Goal: Task Accomplishment & Management: Complete application form

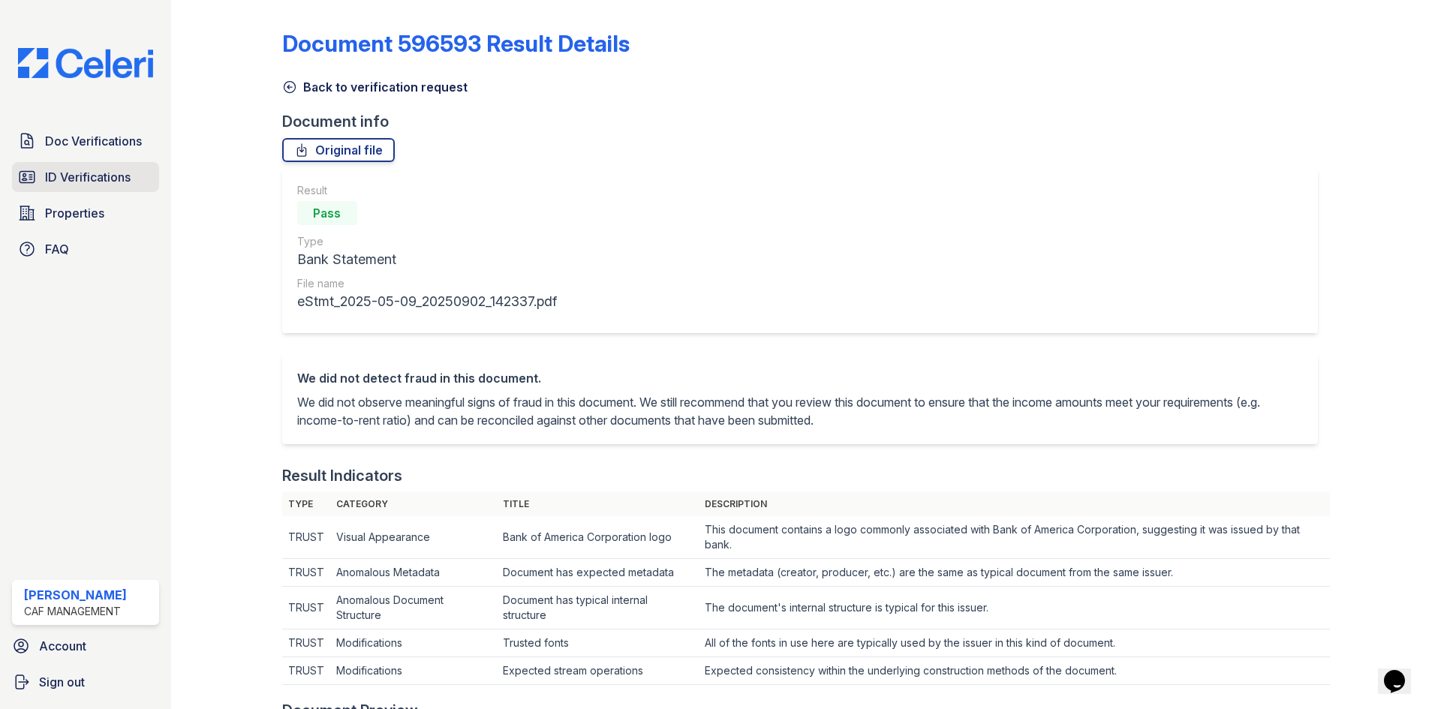
scroll to position [601, 0]
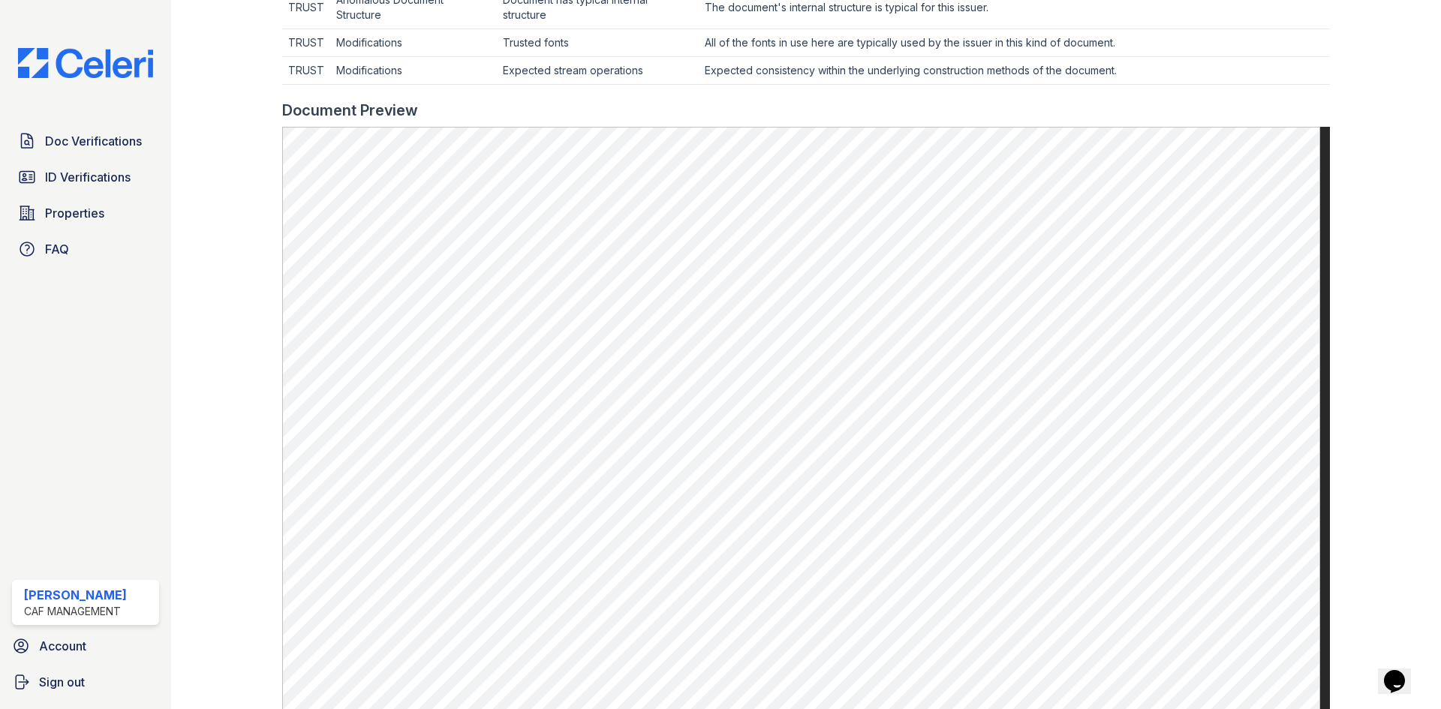
click at [28, 123] on div "Doc Verifications ID Verifications Properties FAQ Heather Almquist CAF Manageme…" at bounding box center [85, 354] width 171 height 709
click at [38, 135] on link "Doc Verifications" at bounding box center [85, 141] width 147 height 30
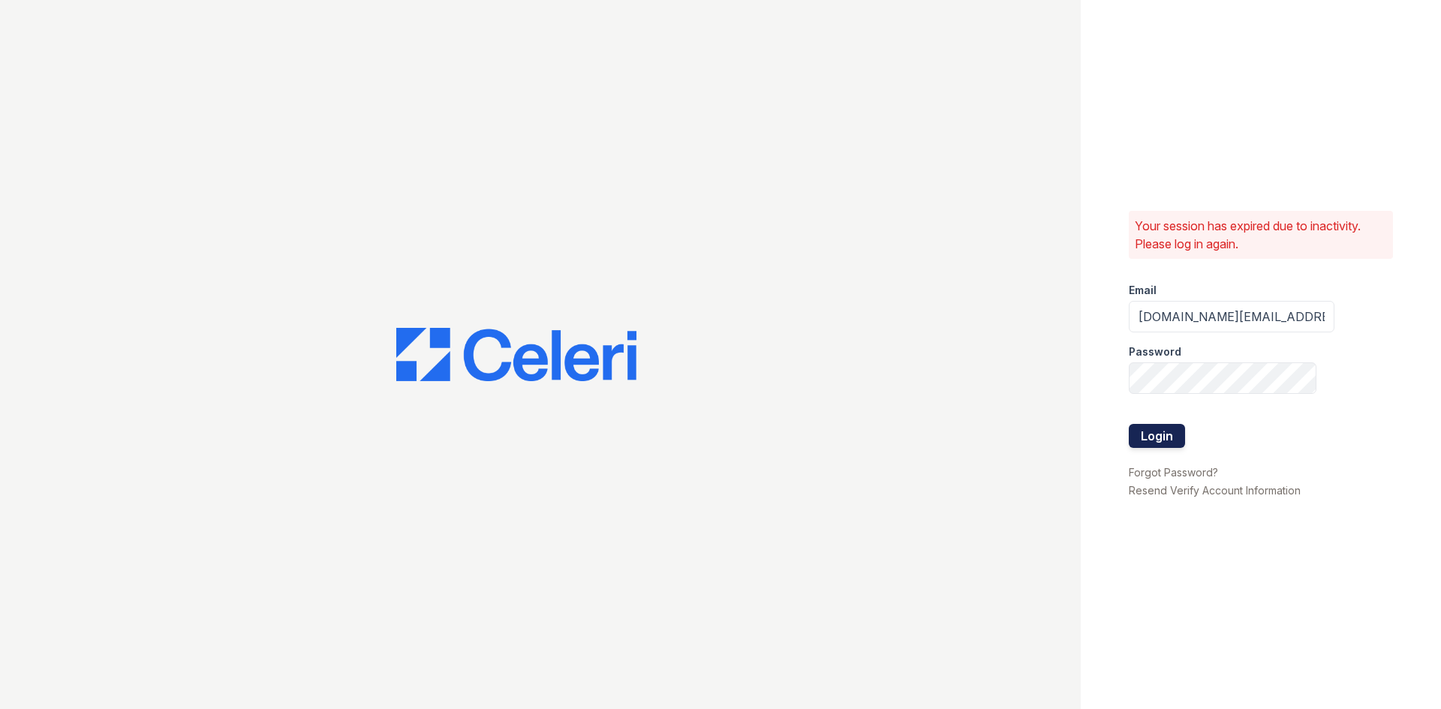
click at [1157, 435] on button "Login" at bounding box center [1157, 436] width 56 height 24
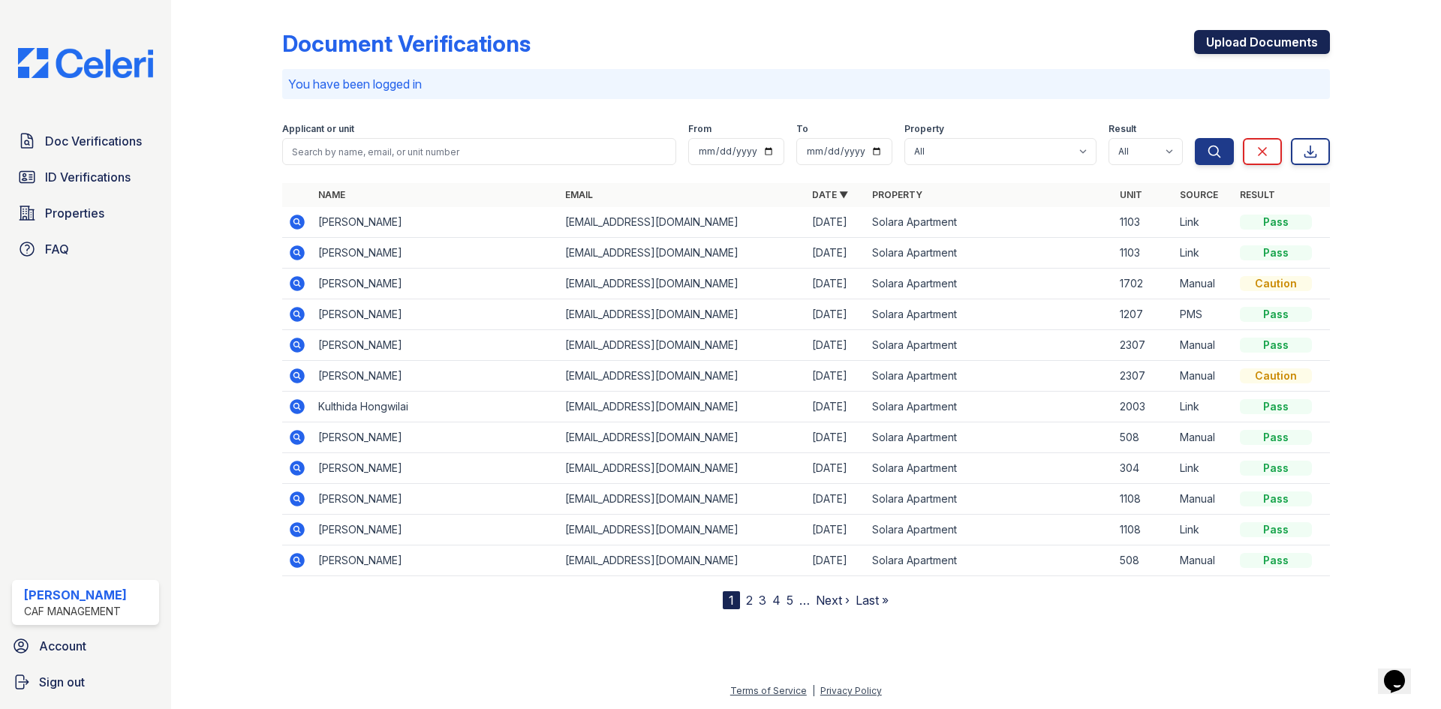
click at [1251, 40] on link "Upload Documents" at bounding box center [1262, 42] width 136 height 24
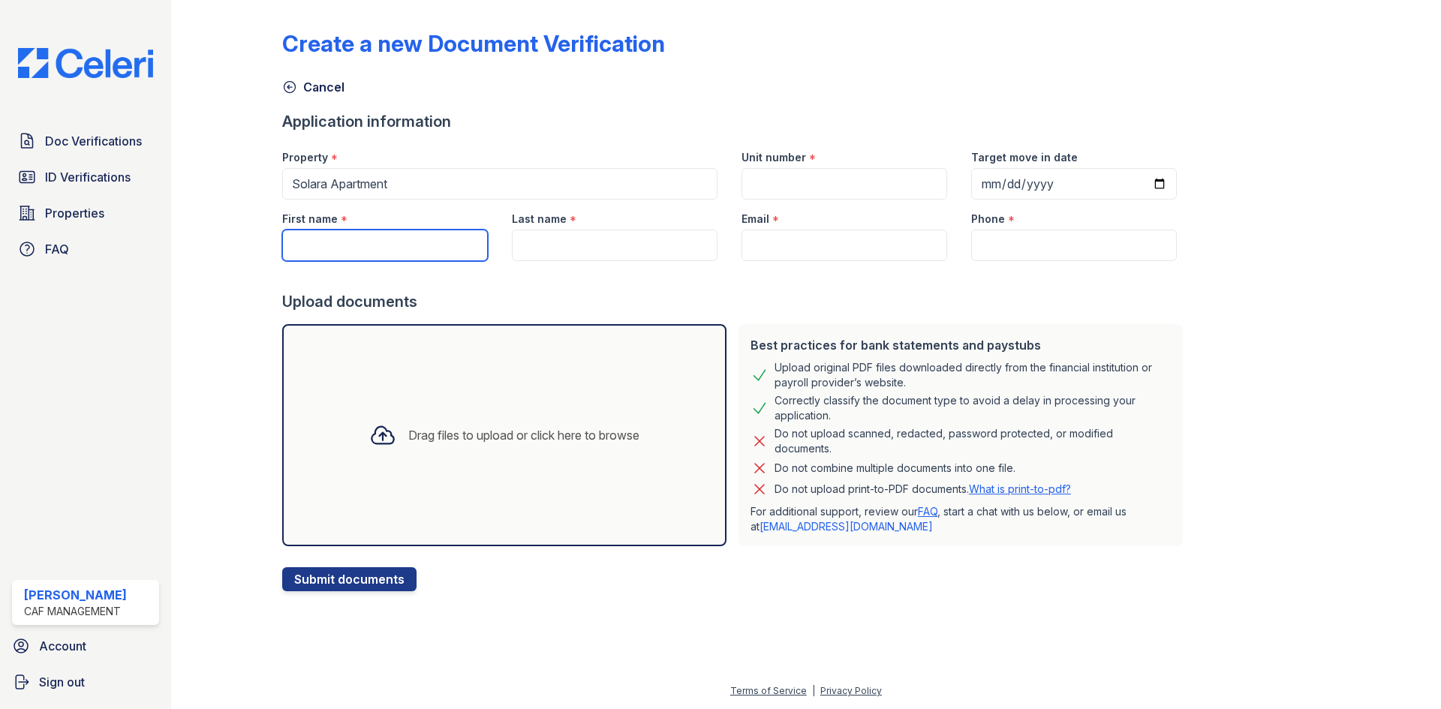
click at [318, 237] on input "First name" at bounding box center [385, 246] width 206 height 32
type input "April"
click at [540, 242] on input "Last name" at bounding box center [615, 246] width 206 height 32
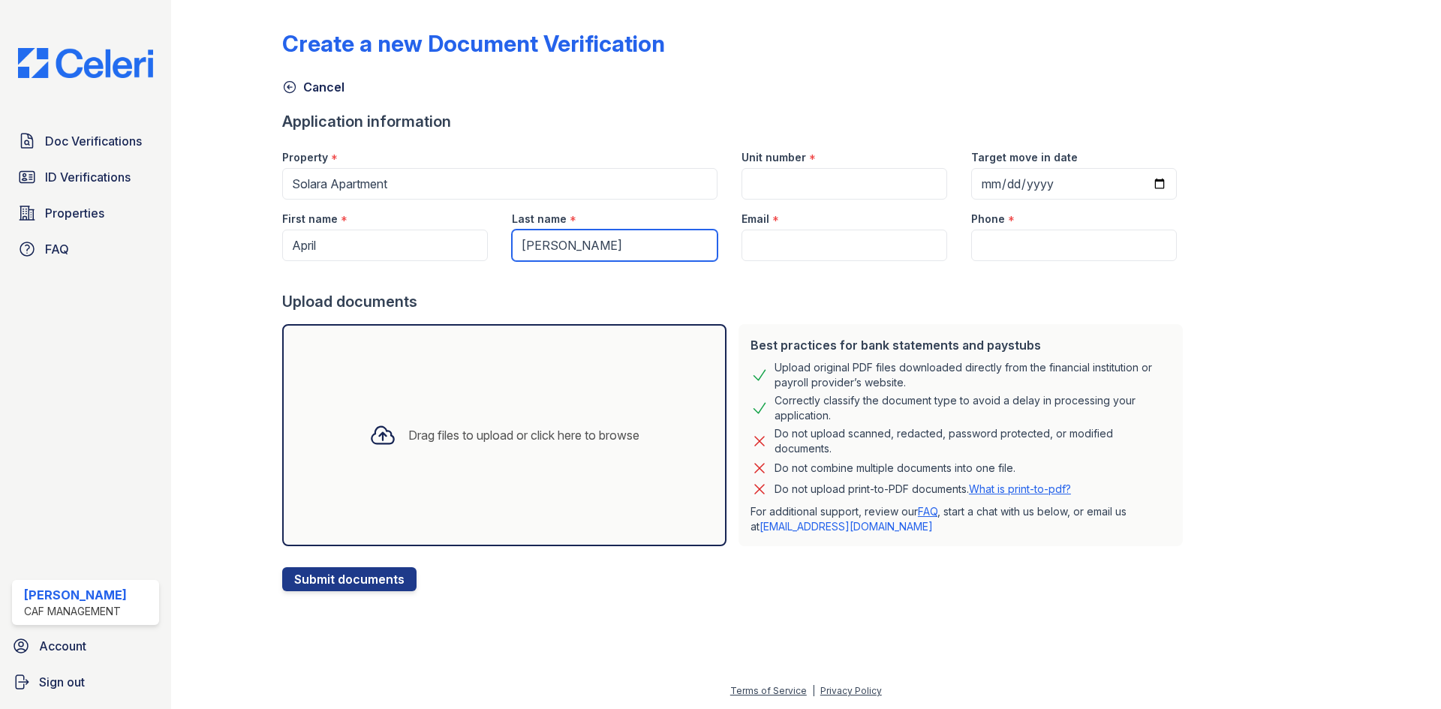
type input "[PERSON_NAME]"
click at [794, 159] on div "Unit number *" at bounding box center [845, 153] width 206 height 30
click at [783, 177] on input "Unit number" at bounding box center [845, 184] width 206 height 32
type input "1702"
click at [769, 235] on input "Email" at bounding box center [845, 246] width 206 height 32
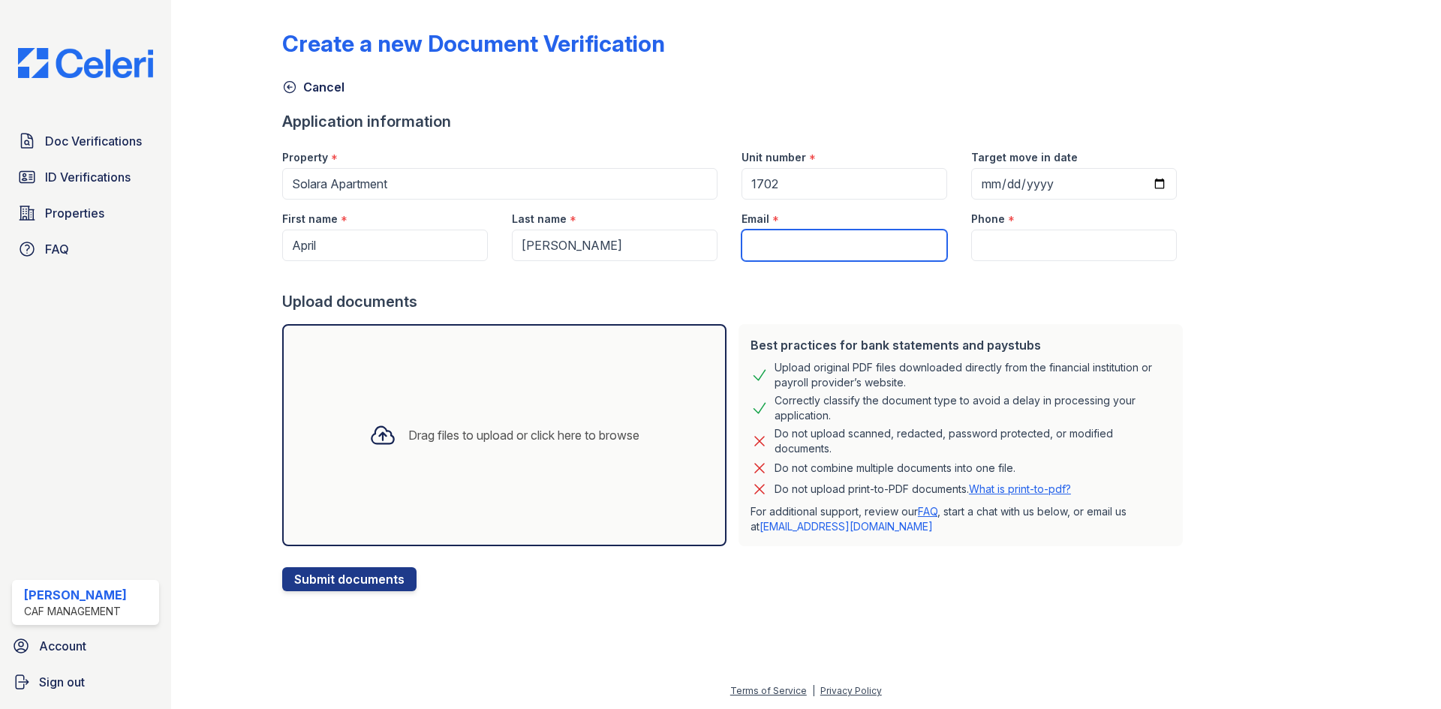
paste input "[EMAIL_ADDRESS][DOMAIN_NAME]"
type input "[EMAIL_ADDRESS][DOMAIN_NAME]"
click at [977, 187] on input "Target move in date" at bounding box center [1074, 184] width 206 height 32
type input "2025-09-06"
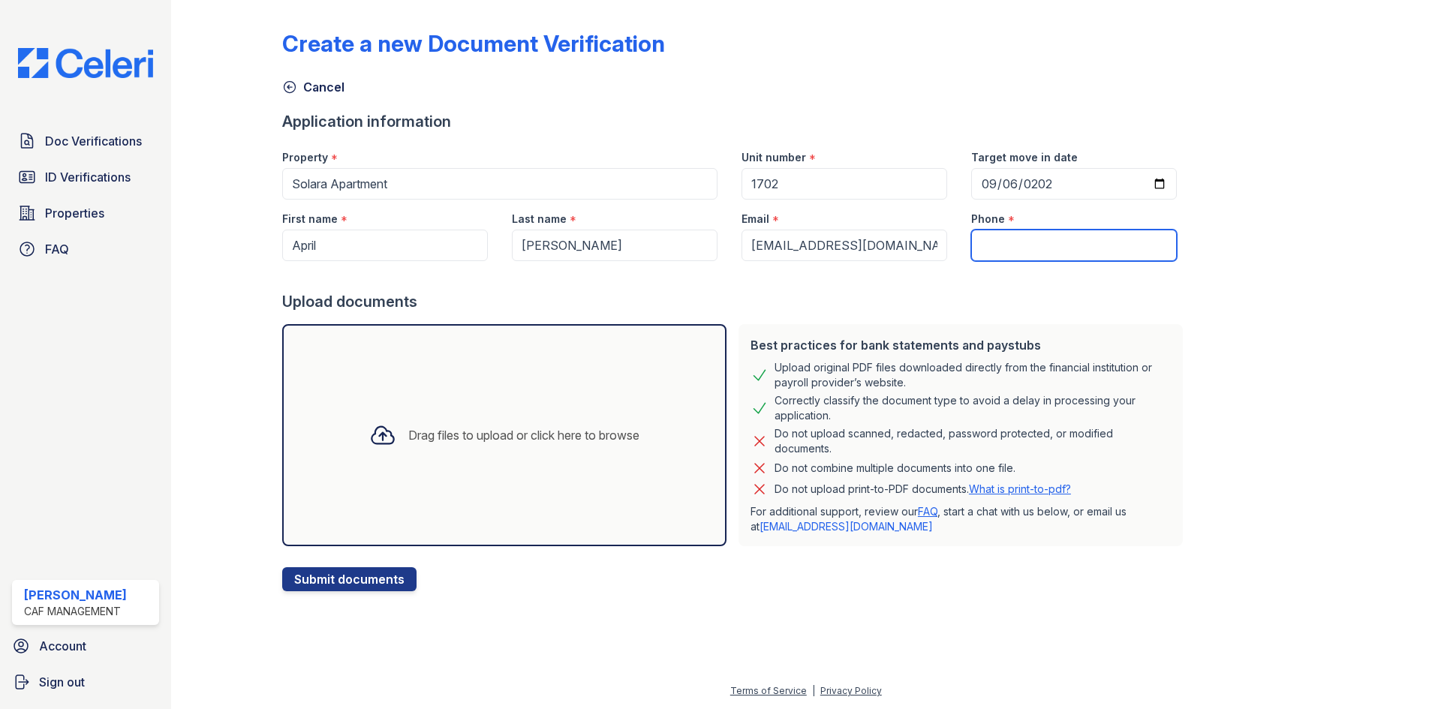
click at [997, 247] on input "Phone" at bounding box center [1074, 246] width 206 height 32
click at [984, 247] on input "Phone" at bounding box center [1074, 246] width 206 height 32
paste input "(210) 596-4940"
type input "(210) 596-4940"
click at [495, 424] on div "Drag files to upload or click here to browse" at bounding box center [504, 435] width 294 height 51
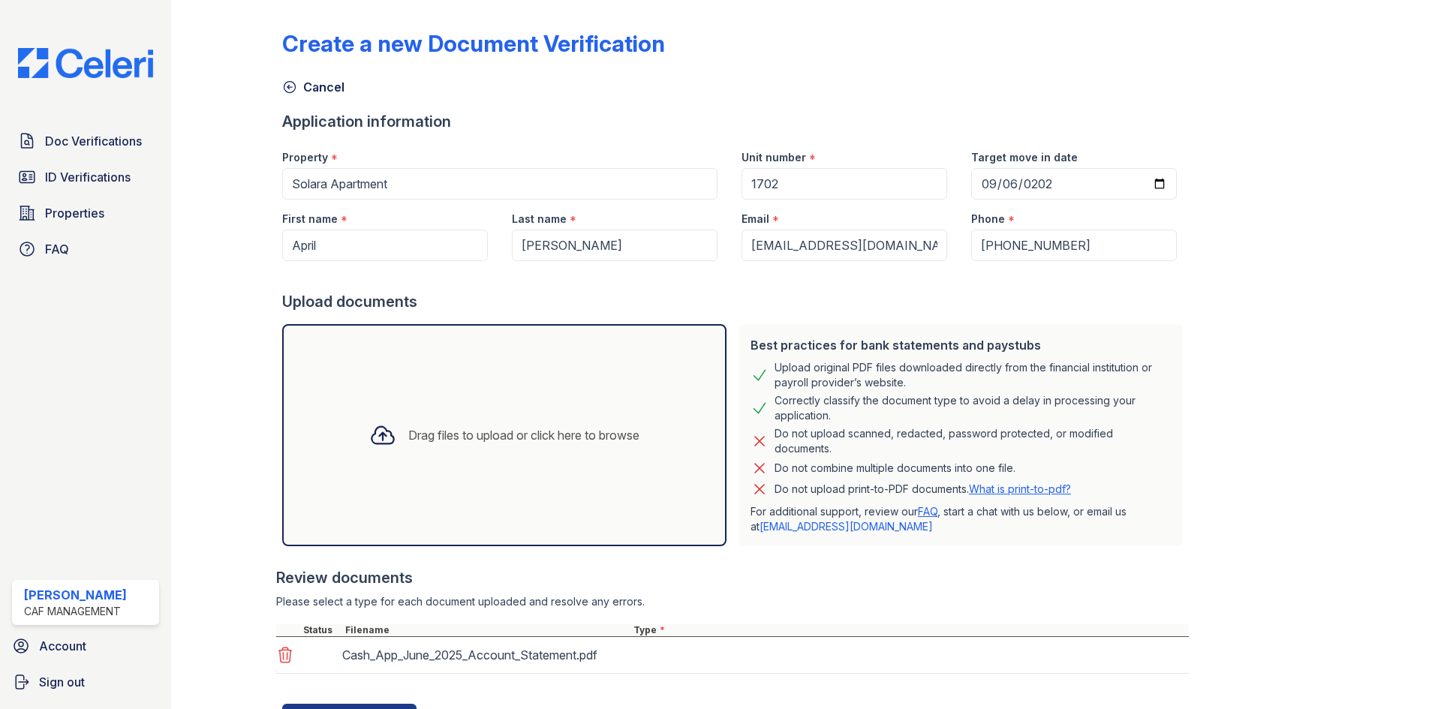
click at [516, 438] on div "Drag files to upload or click here to browse" at bounding box center [523, 435] width 231 height 18
click at [555, 434] on div "Drag files to upload or click here to browse" at bounding box center [523, 435] width 231 height 18
click at [538, 422] on div "Drag files to upload or click here to browse" at bounding box center [504, 435] width 294 height 51
click at [516, 449] on div "Drag files to upload or click here to browse" at bounding box center [504, 435] width 294 height 51
click at [576, 448] on div "Drag files to upload or click here to browse" at bounding box center [504, 435] width 294 height 51
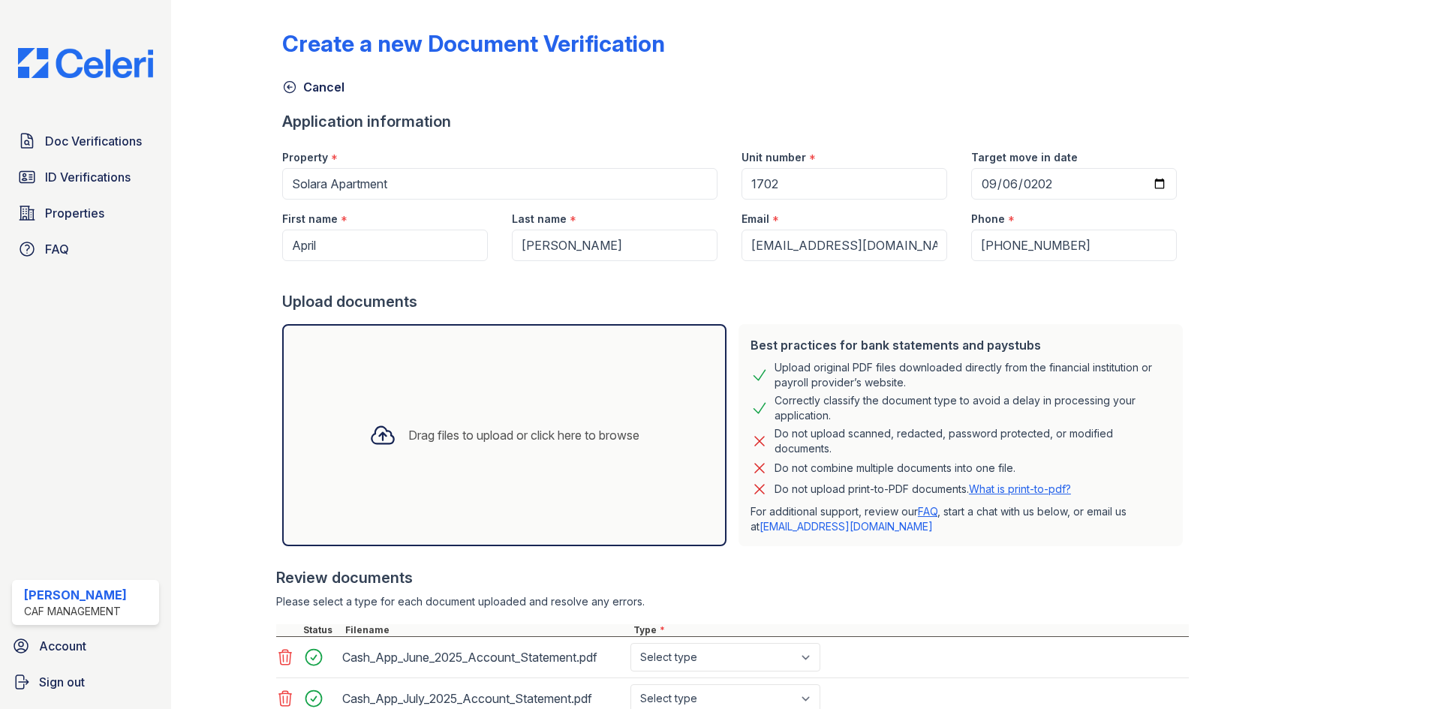
scroll to position [276, 0]
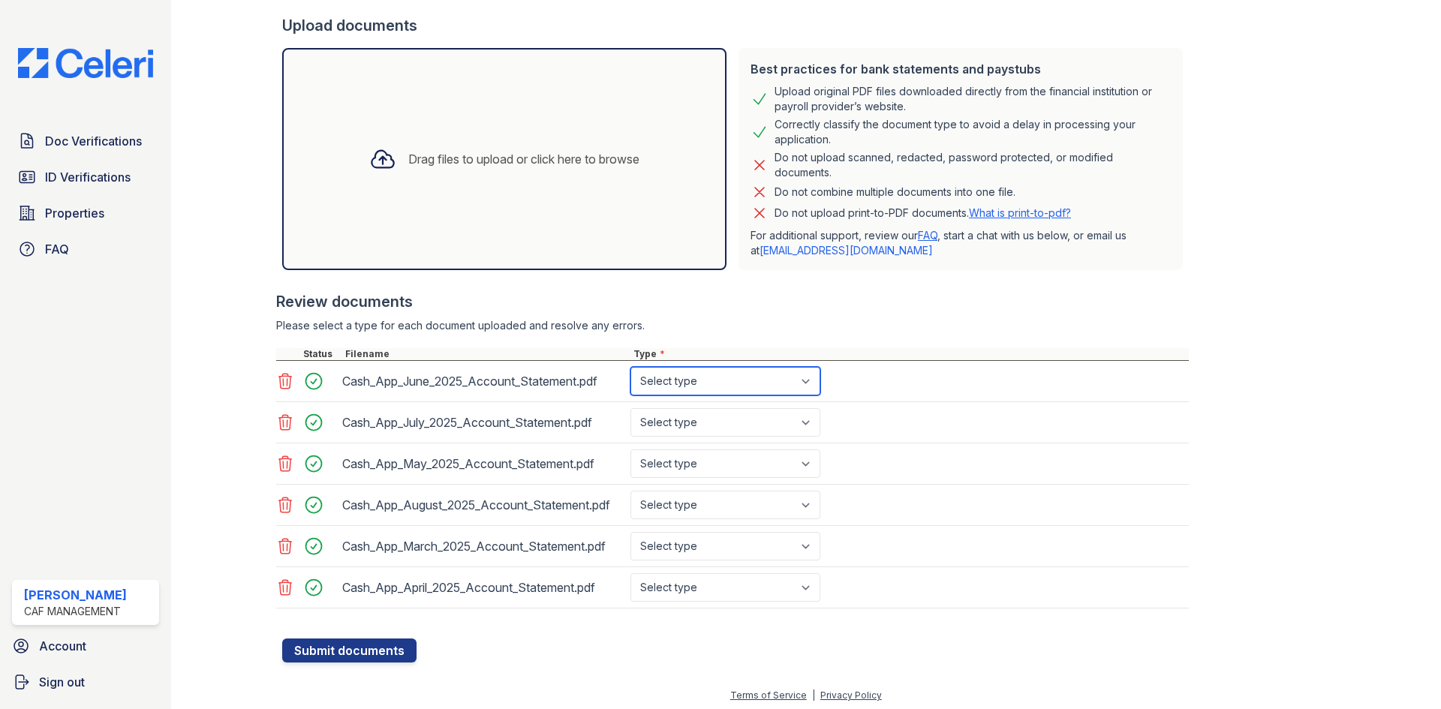
click at [714, 393] on select "Select type Paystub Bank Statement Offer Letter Tax Documents Benefit Award Let…" at bounding box center [726, 381] width 190 height 29
select select "bank_statement"
click at [631, 367] on select "Select type Paystub Bank Statement Offer Letter Tax Documents Benefit Award Let…" at bounding box center [726, 381] width 190 height 29
click at [701, 421] on select "Select type Paystub Bank Statement Offer Letter Tax Documents Benefit Award Let…" at bounding box center [726, 422] width 190 height 29
select select "bank_statement"
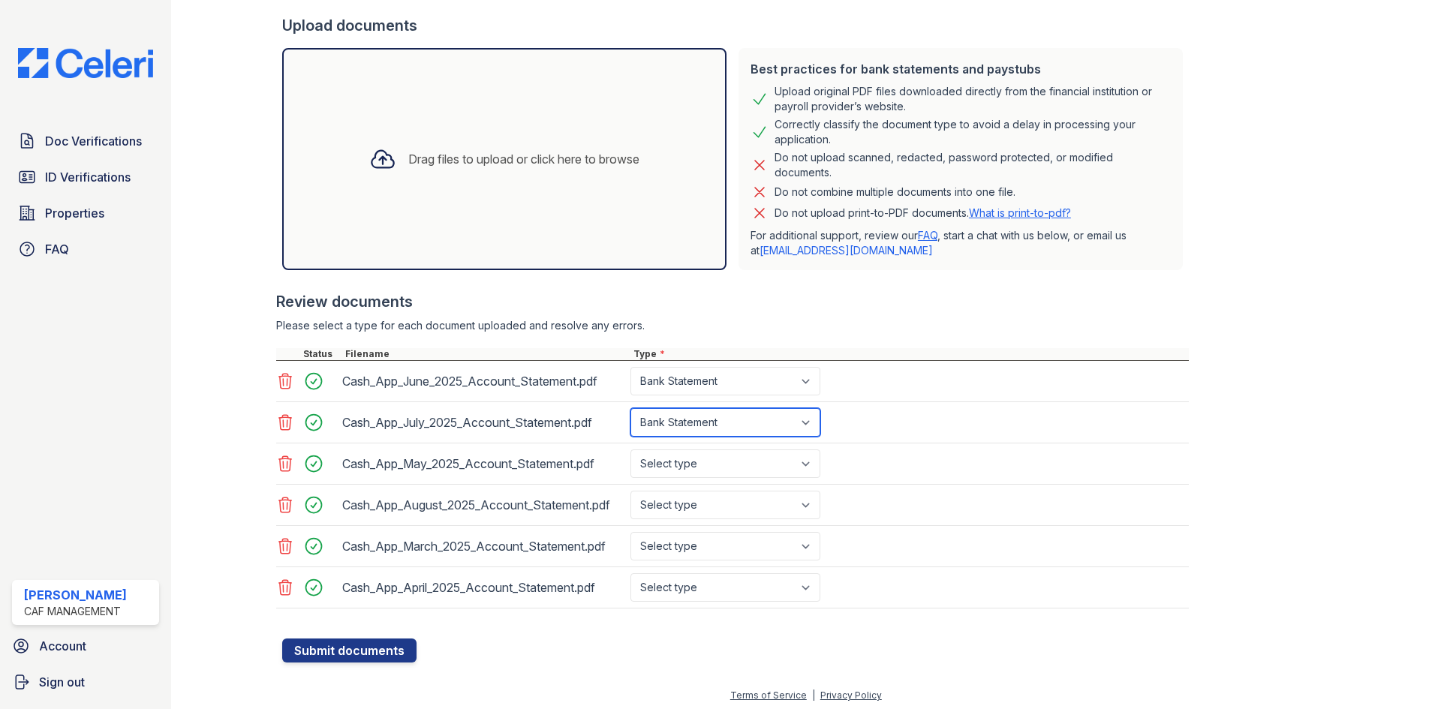
click at [631, 408] on select "Select type Paystub Bank Statement Offer Letter Tax Documents Benefit Award Let…" at bounding box center [726, 422] width 190 height 29
click at [695, 466] on select "Select type Paystub Bank Statement Offer Letter Tax Documents Benefit Award Let…" at bounding box center [726, 464] width 190 height 29
select select "bank_statement"
click at [631, 450] on select "Select type Paystub Bank Statement Offer Letter Tax Documents Benefit Award Let…" at bounding box center [726, 464] width 190 height 29
click at [691, 499] on select "Select type Paystub Bank Statement Offer Letter Tax Documents Benefit Award Let…" at bounding box center [726, 505] width 190 height 29
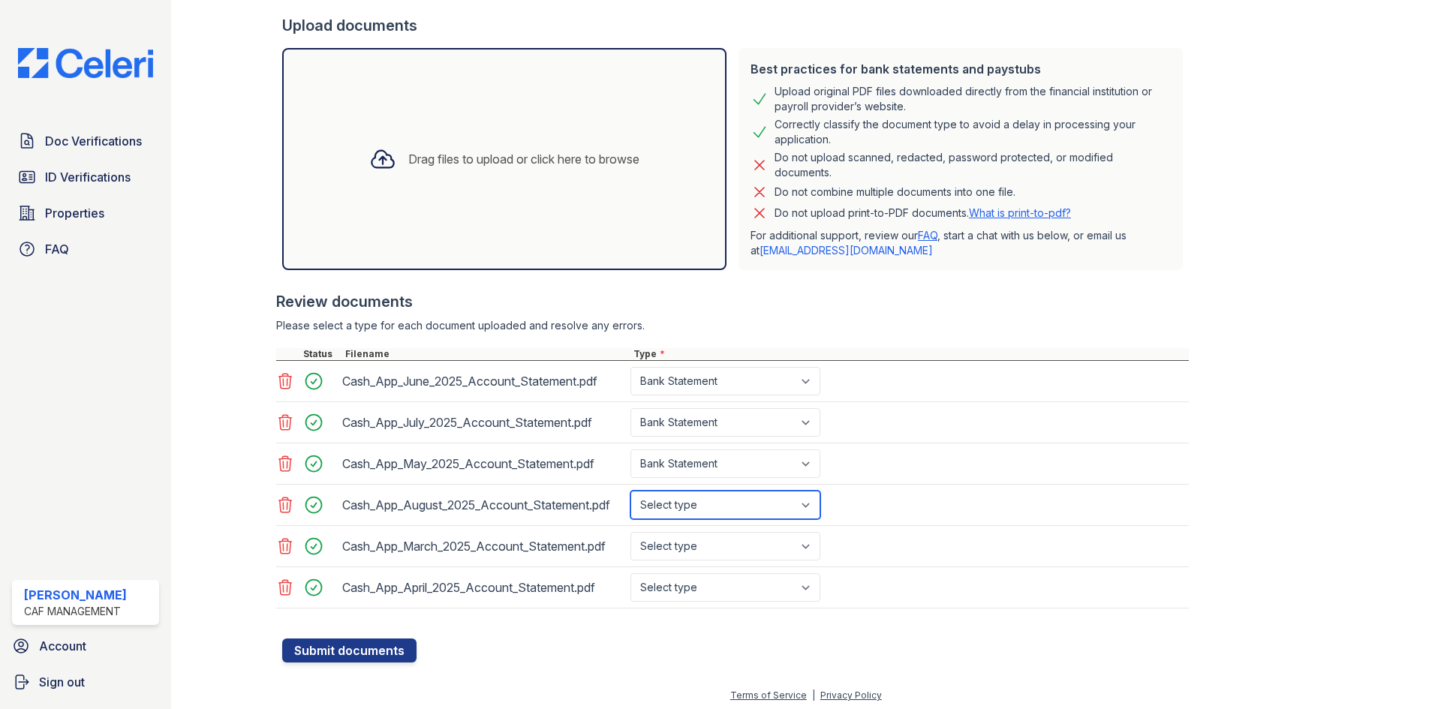
select select "bank_statement"
click at [631, 491] on select "Select type Paystub Bank Statement Offer Letter Tax Documents Benefit Award Let…" at bounding box center [726, 505] width 190 height 29
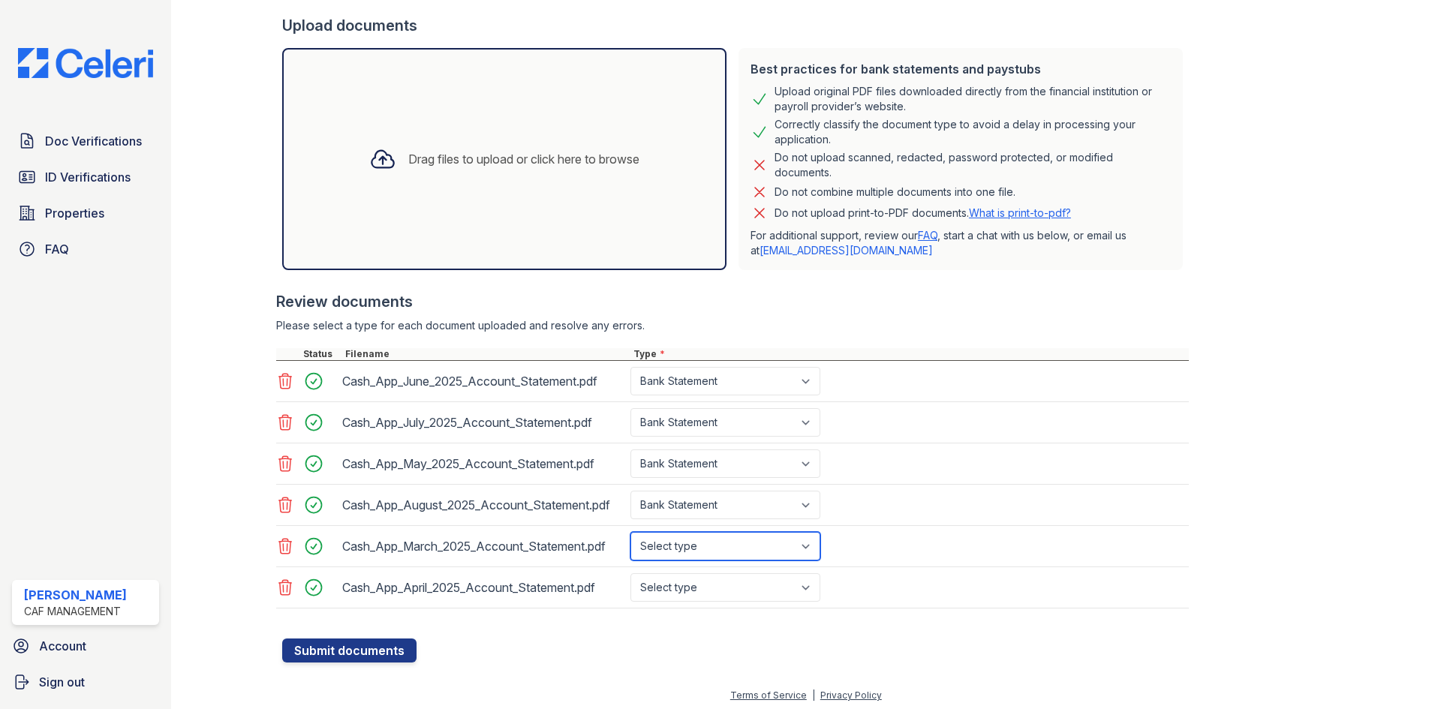
click at [682, 545] on select "Select type Paystub Bank Statement Offer Letter Tax Documents Benefit Award Let…" at bounding box center [726, 546] width 190 height 29
select select "bank_statement"
click at [631, 532] on select "Select type Paystub Bank Statement Offer Letter Tax Documents Benefit Award Let…" at bounding box center [726, 546] width 190 height 29
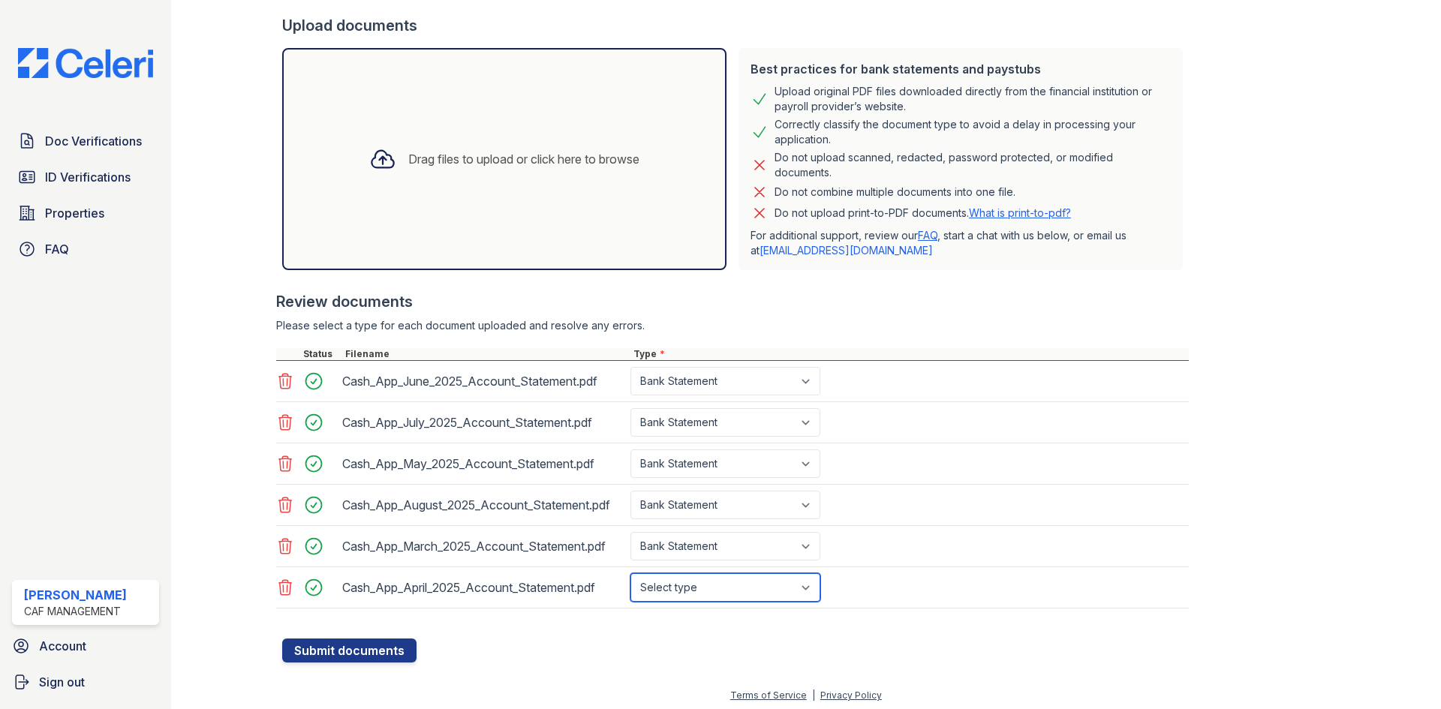
click at [671, 583] on select "Select type Paystub Bank Statement Offer Letter Tax Documents Benefit Award Let…" at bounding box center [726, 588] width 190 height 29
select select "bank_statement"
click at [631, 574] on select "Select type Paystub Bank Statement Offer Letter Tax Documents Benefit Award Let…" at bounding box center [726, 588] width 190 height 29
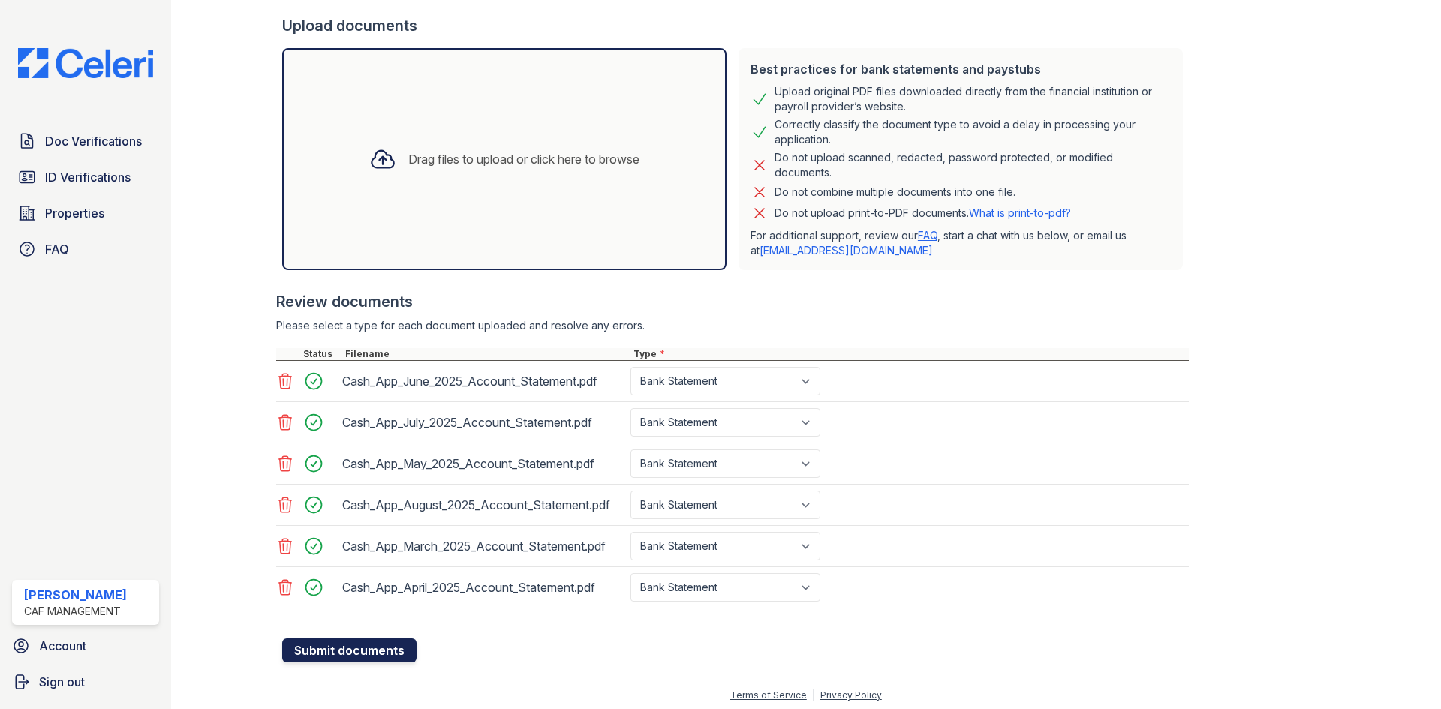
click at [349, 652] on button "Submit documents" at bounding box center [349, 651] width 134 height 24
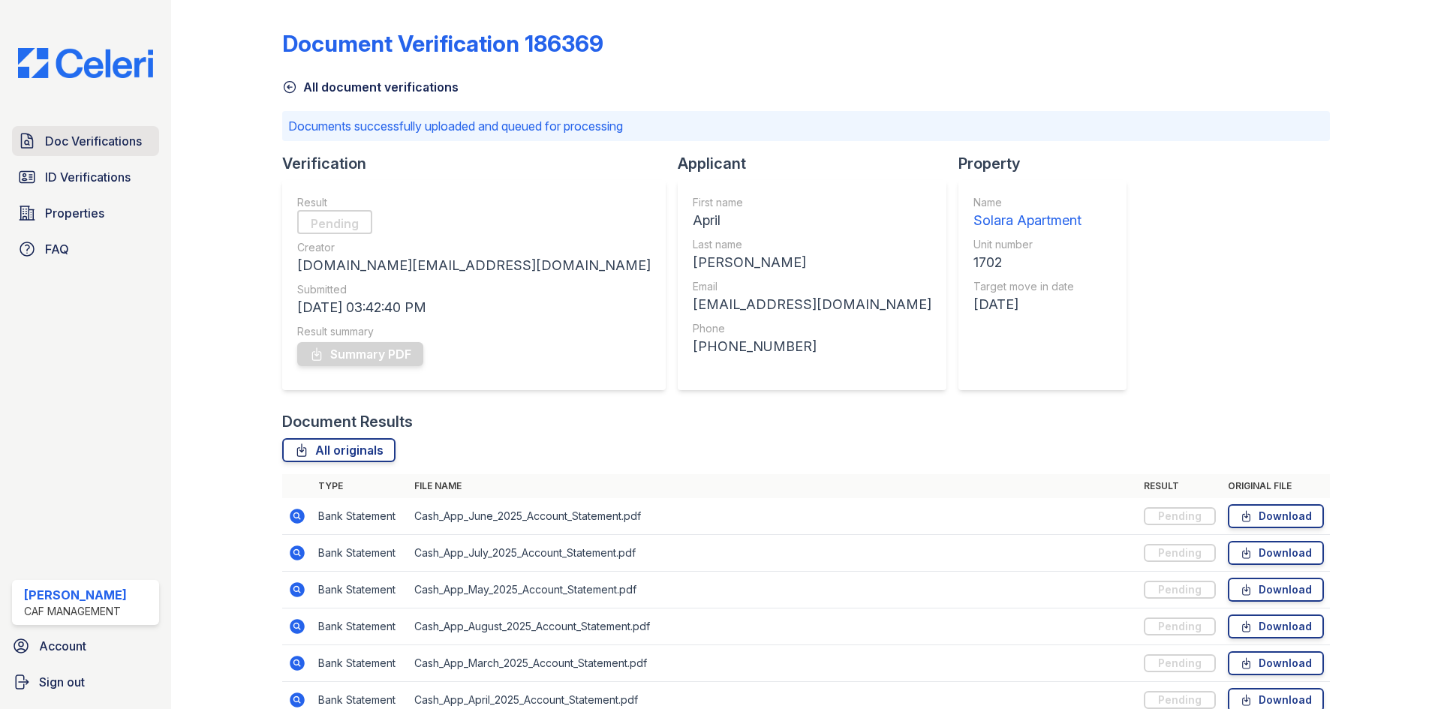
click at [65, 140] on span "Doc Verifications" at bounding box center [93, 141] width 97 height 18
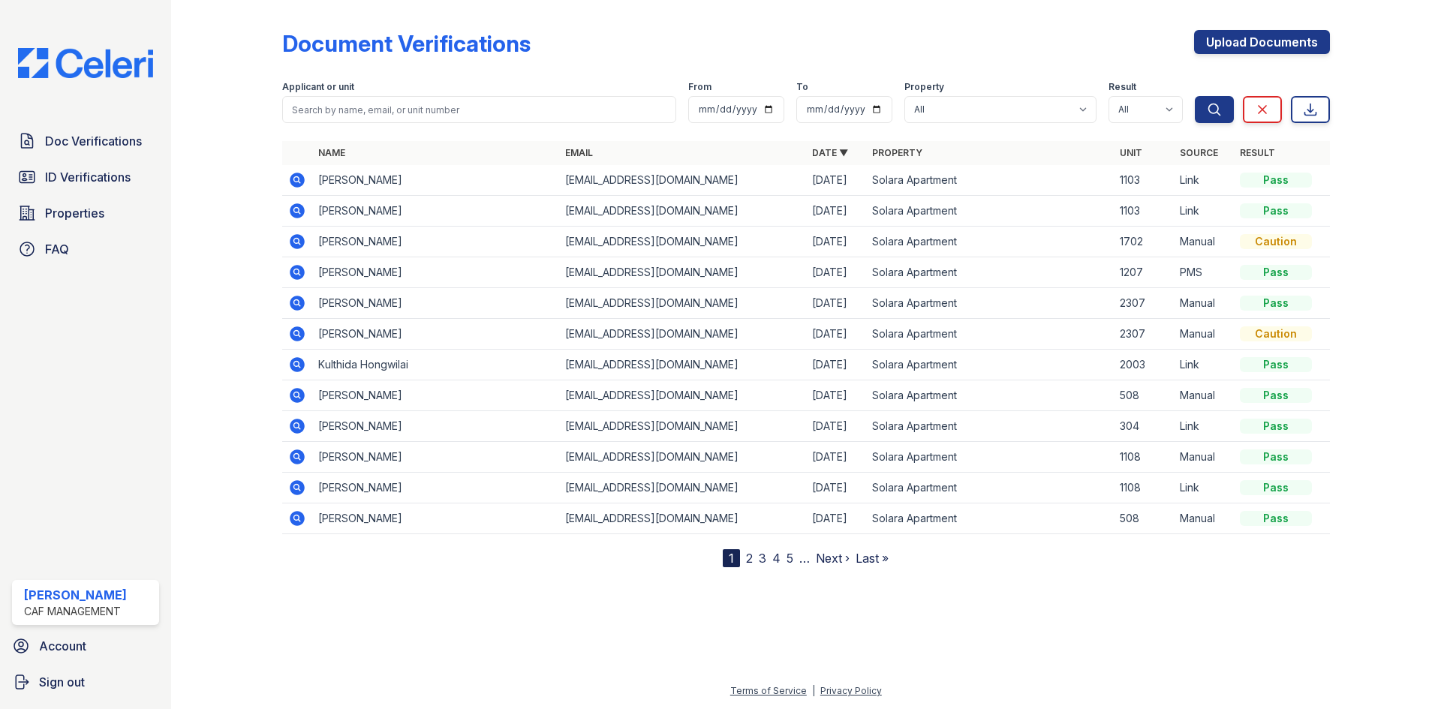
click at [65, 140] on span "Doc Verifications" at bounding box center [93, 141] width 97 height 18
click at [85, 178] on span "ID Verifications" at bounding box center [88, 177] width 86 height 18
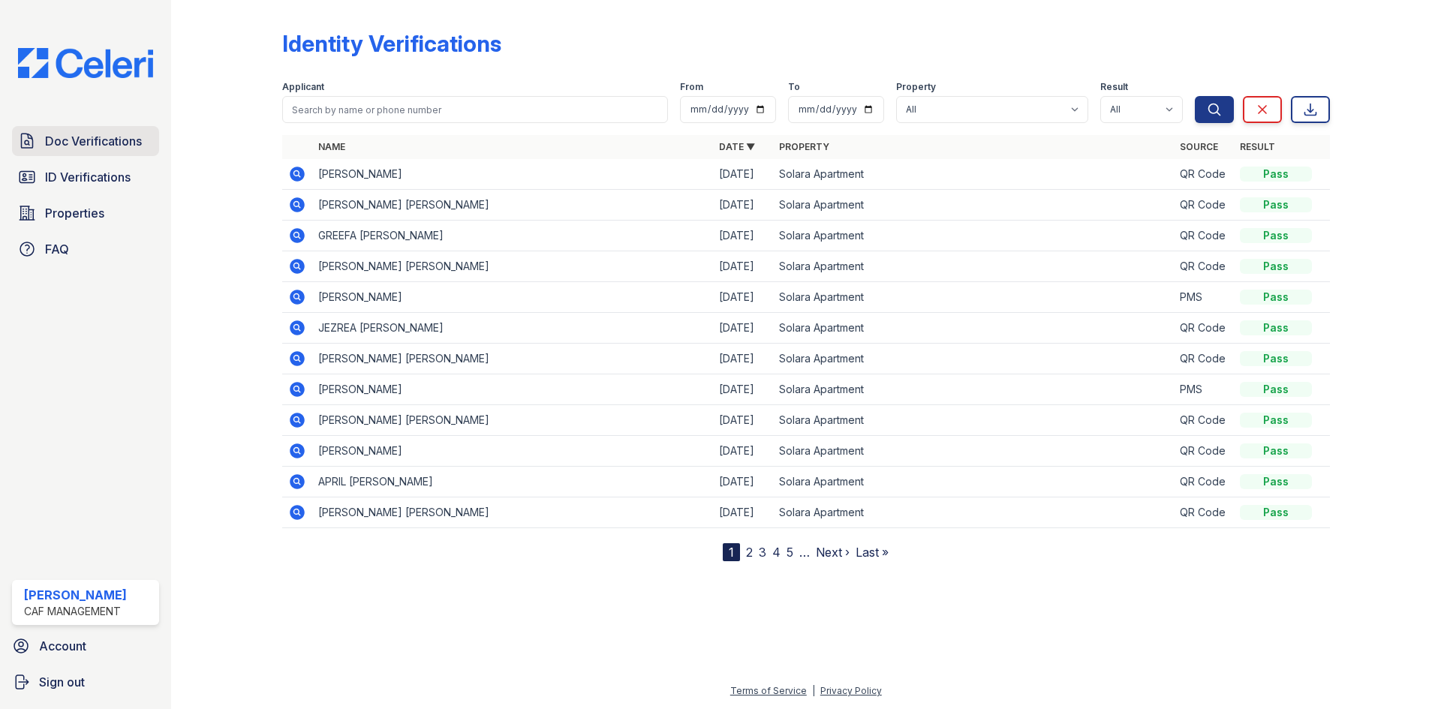
click at [86, 148] on span "Doc Verifications" at bounding box center [93, 141] width 97 height 18
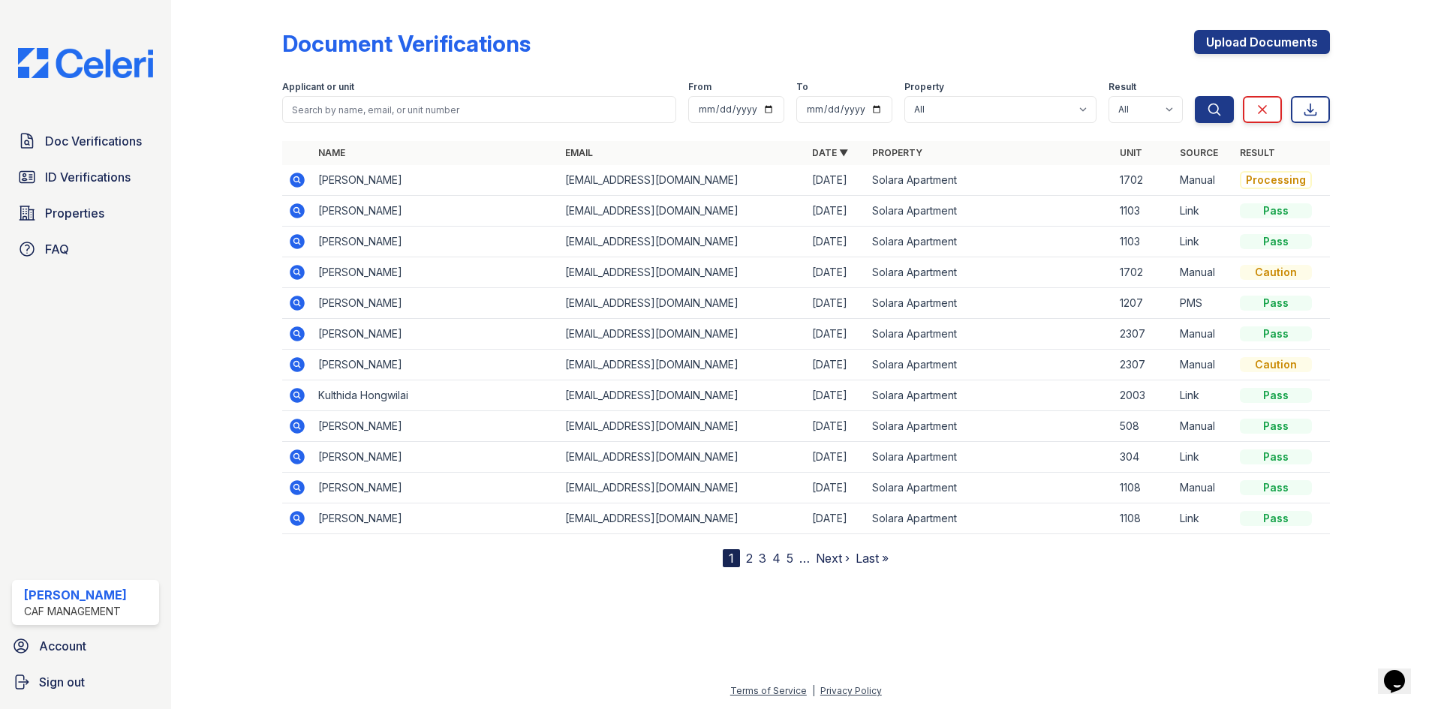
click at [295, 182] on icon at bounding box center [297, 180] width 15 height 15
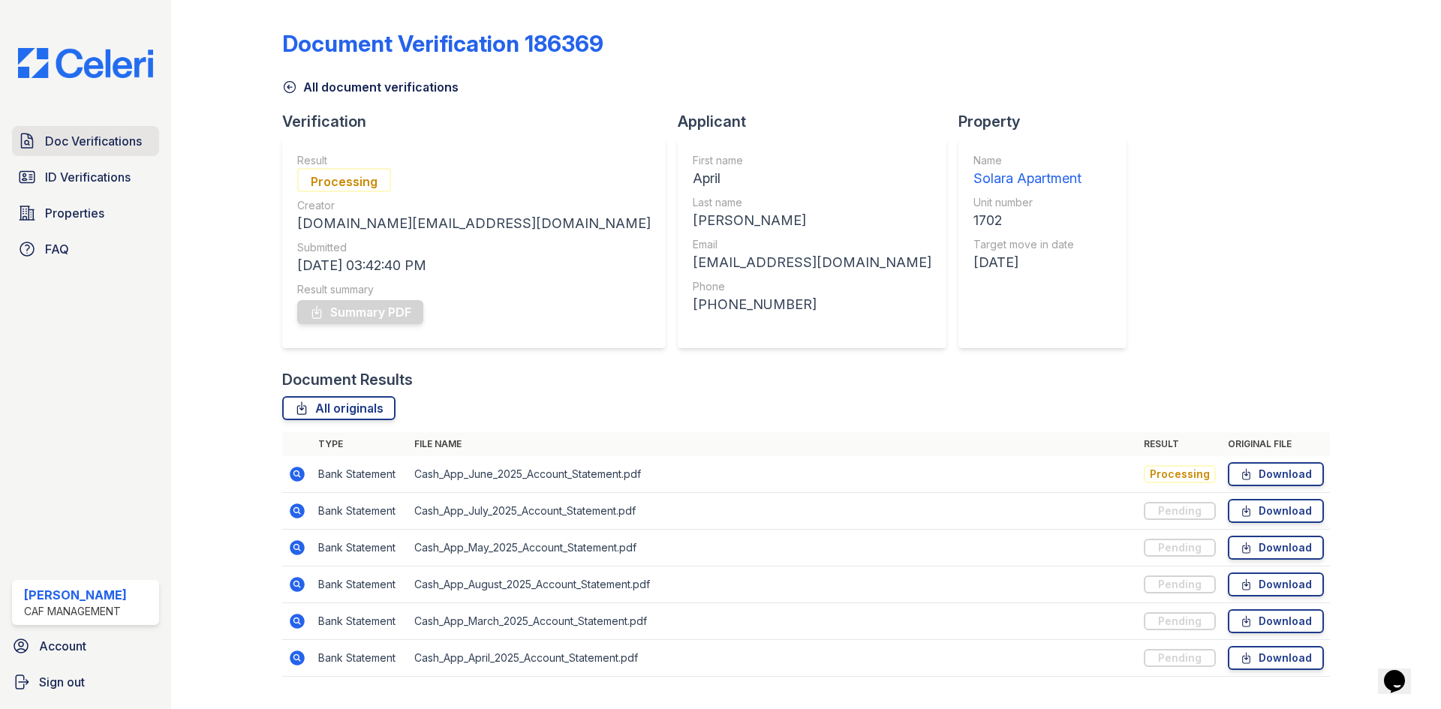
click at [57, 128] on link "Doc Verifications" at bounding box center [85, 141] width 147 height 30
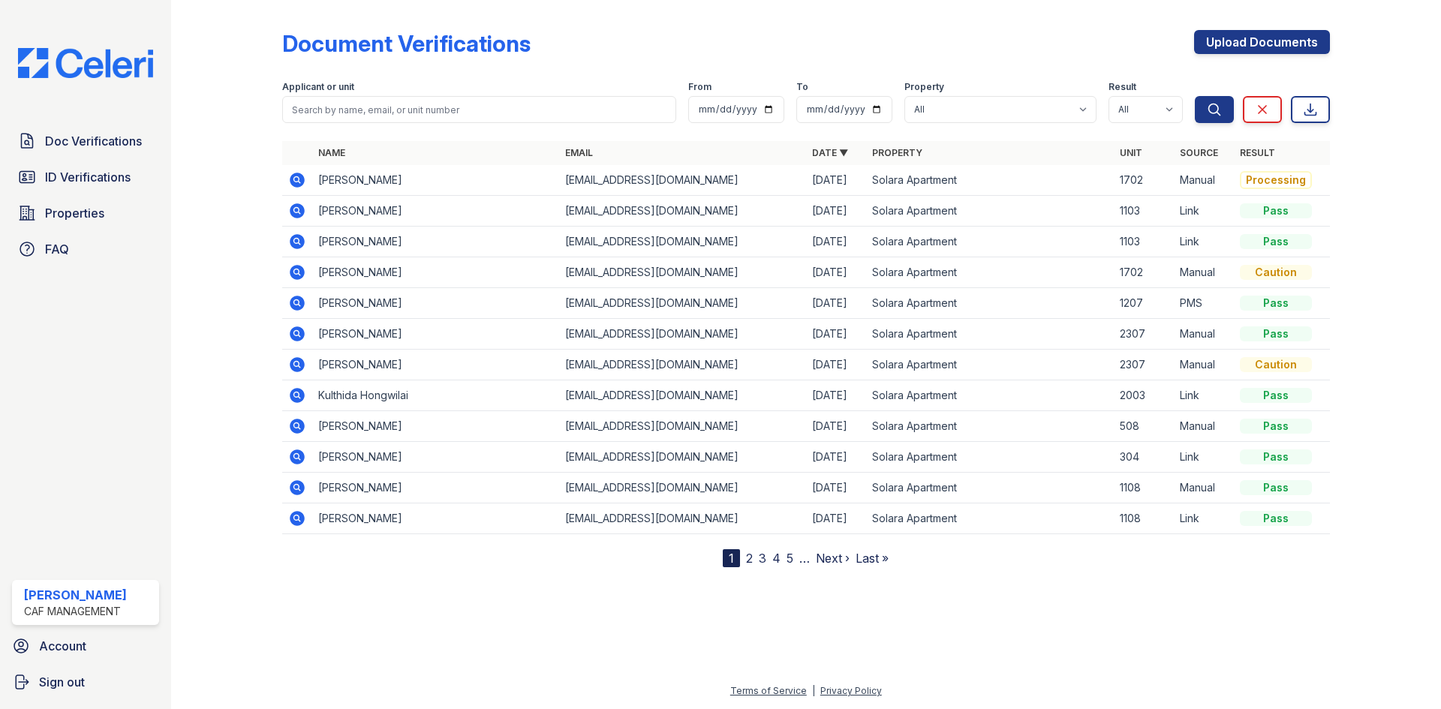
click at [298, 182] on icon at bounding box center [297, 180] width 18 height 18
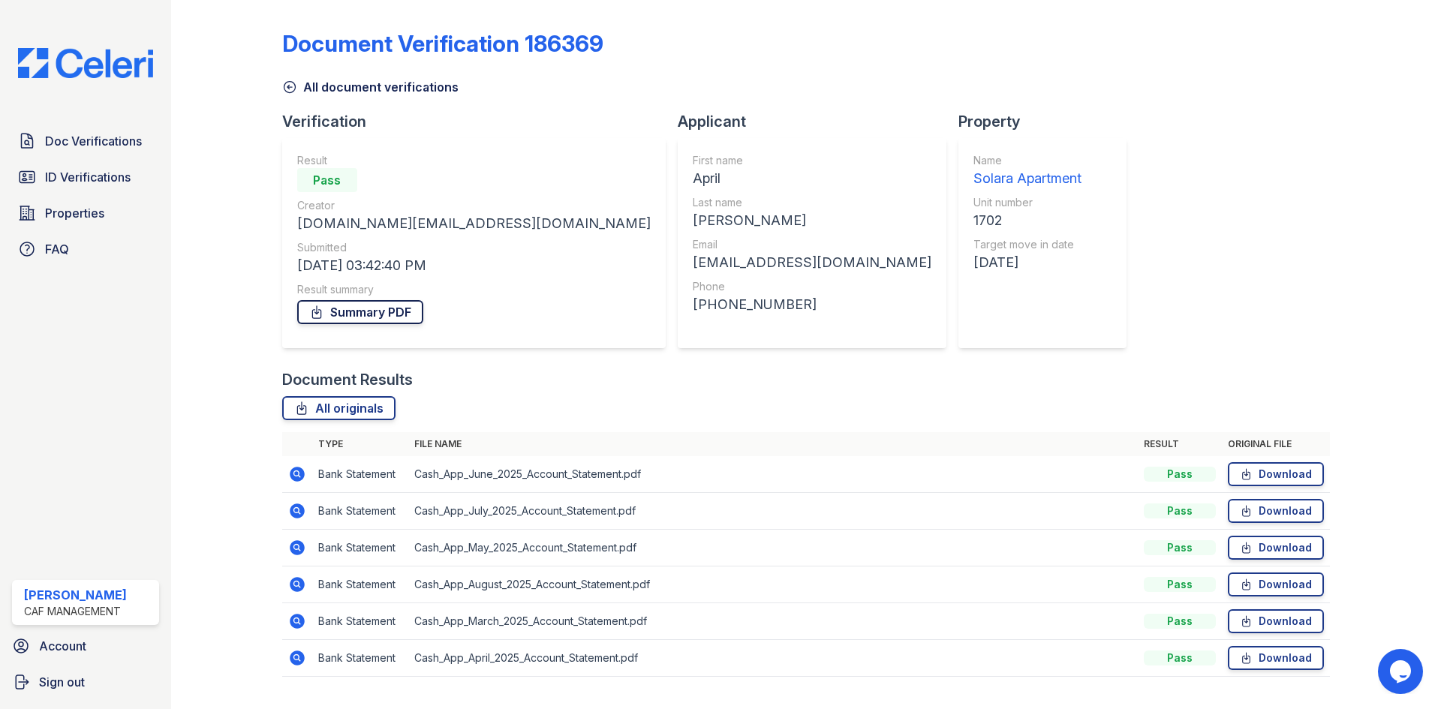
click at [337, 311] on link "Summary PDF" at bounding box center [360, 312] width 126 height 24
